Goal: Information Seeking & Learning: Learn about a topic

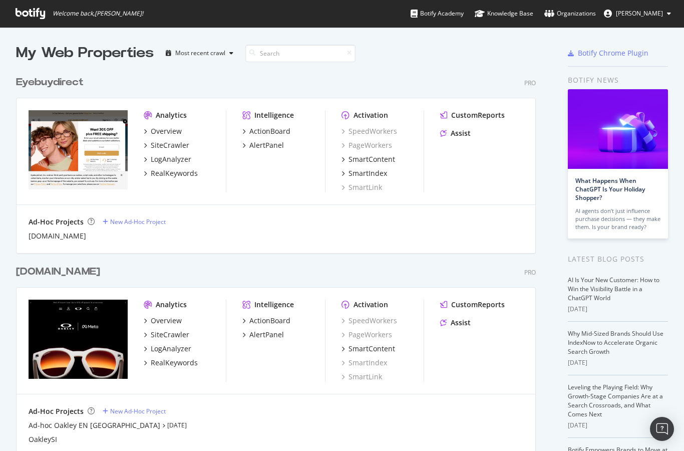
click at [185, 280] on div "Oakley.com Pro Analytics Overview SiteCrawler LogAnalyzer RealKeywords Intellig…" at bounding box center [280, 353] width 528 height 203
click at [183, 350] on div "LogAnalyzer" at bounding box center [171, 348] width 41 height 10
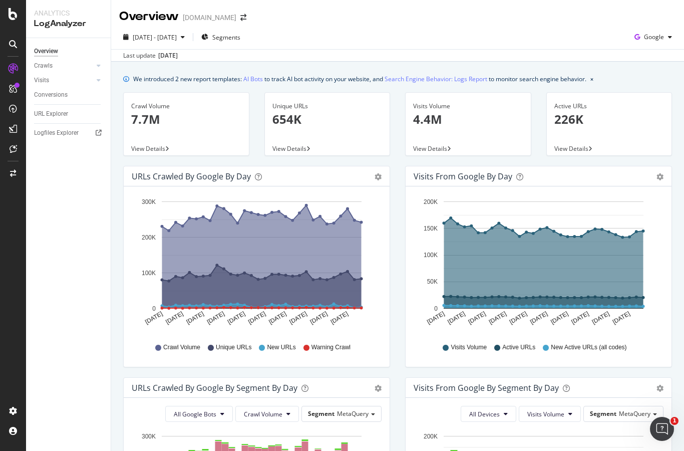
click at [240, 36] on span "Segments" at bounding box center [226, 37] width 28 height 9
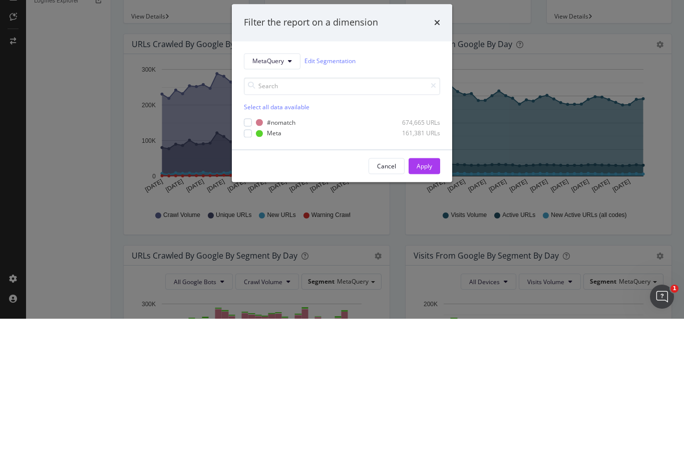
click at [249, 261] on div "modal" at bounding box center [248, 265] width 8 height 8
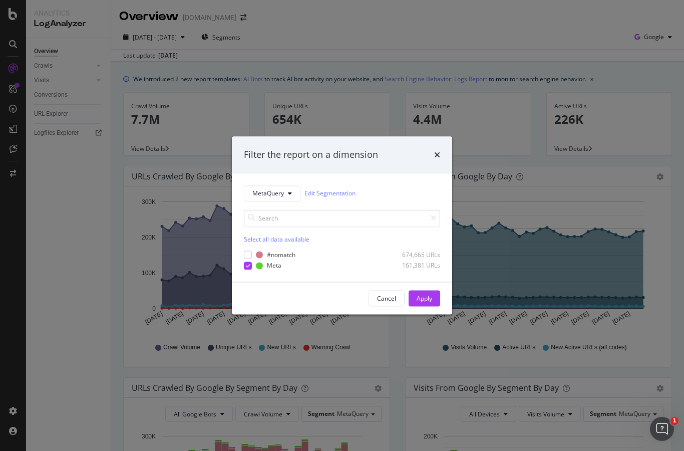
click at [426, 296] on div "Apply" at bounding box center [425, 298] width 16 height 9
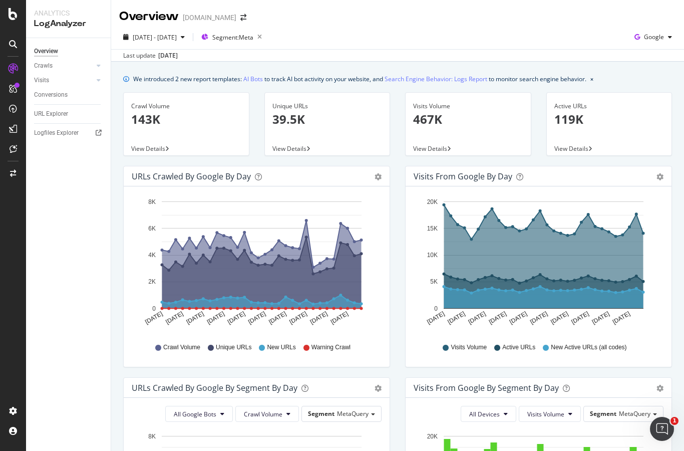
click at [79, 65] on link "Crawls" at bounding box center [64, 66] width 60 height 11
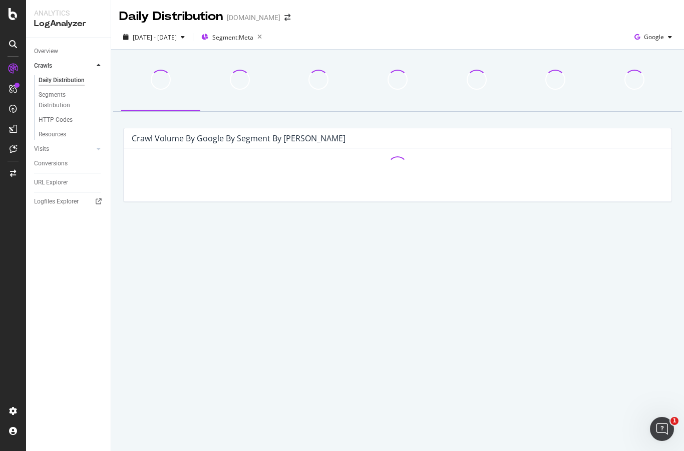
click at [64, 177] on div "URL Explorer" at bounding box center [51, 182] width 34 height 11
